Goal: Task Accomplishment & Management: Complete application form

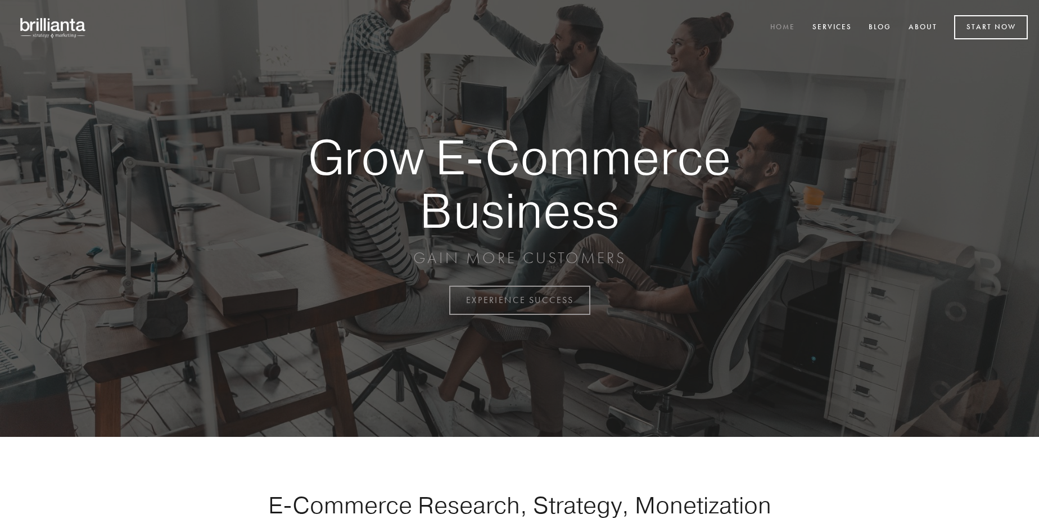
scroll to position [2947, 0]
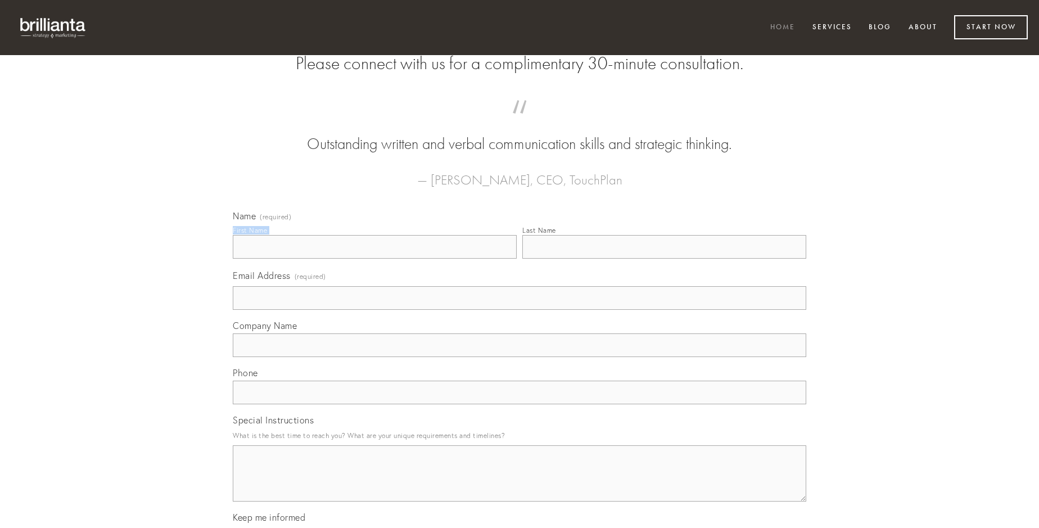
type input "[PERSON_NAME]"
click at [664, 259] on input "Last Name" at bounding box center [664, 247] width 284 height 24
type input "[PERSON_NAME]"
click at [519, 310] on input "Email Address (required)" at bounding box center [519, 298] width 573 height 24
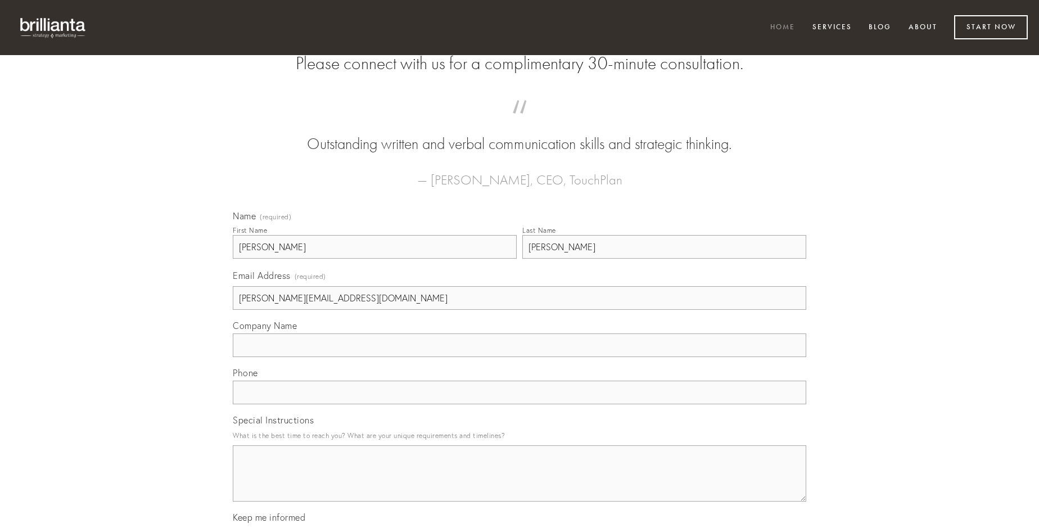
type input "[PERSON_NAME][EMAIL_ADDRESS][DOMAIN_NAME]"
click at [519, 357] on input "Company Name" at bounding box center [519, 345] width 573 height 24
type input "decet"
click at [519, 404] on input "text" at bounding box center [519, 393] width 573 height 24
click at [519, 483] on textarea "Special Instructions" at bounding box center [519, 473] width 573 height 56
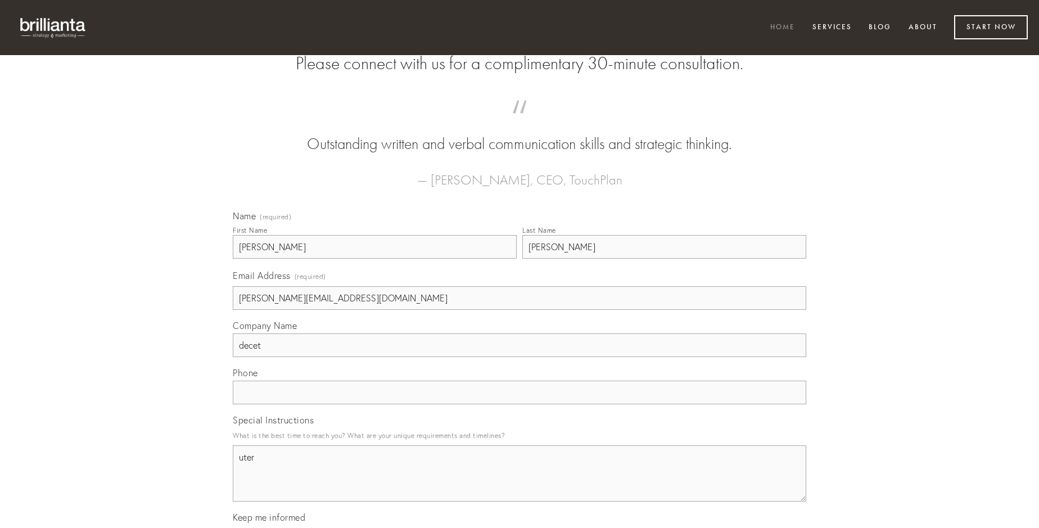
type textarea "uter"
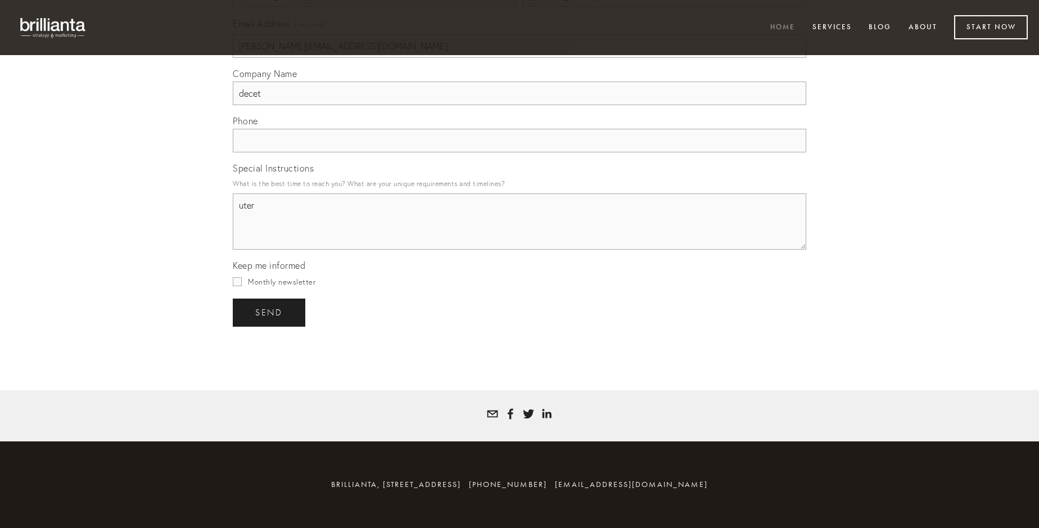
click at [270, 312] on span "send" at bounding box center [269, 313] width 28 height 10
